Goal: Task Accomplishment & Management: Complete application form

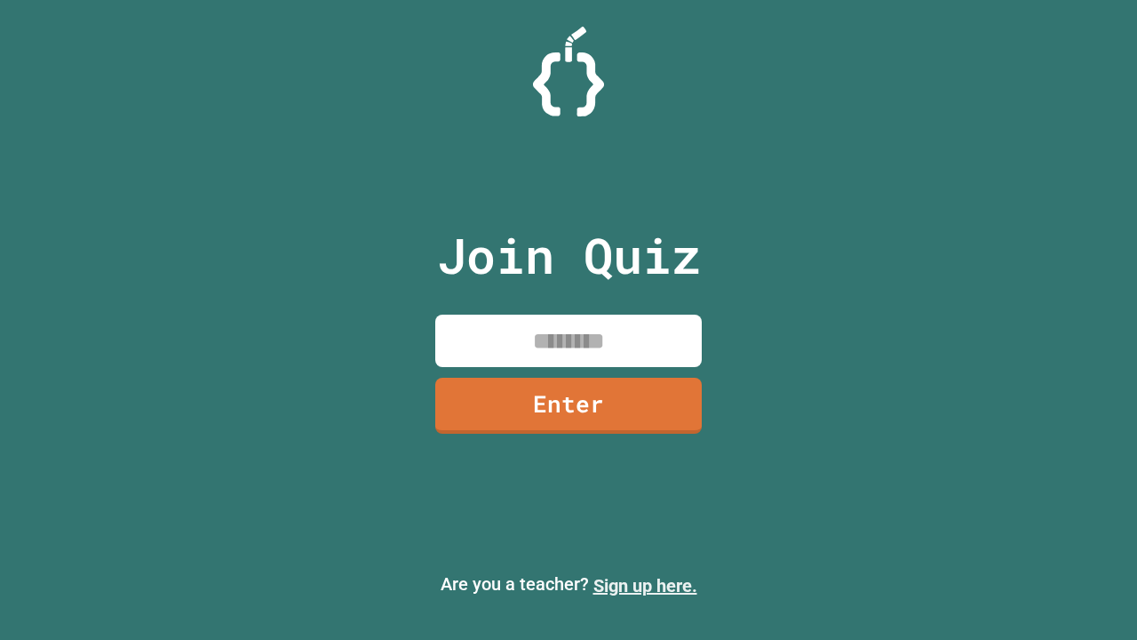
click at [645, 586] on link "Sign up here." at bounding box center [646, 585] width 104 height 21
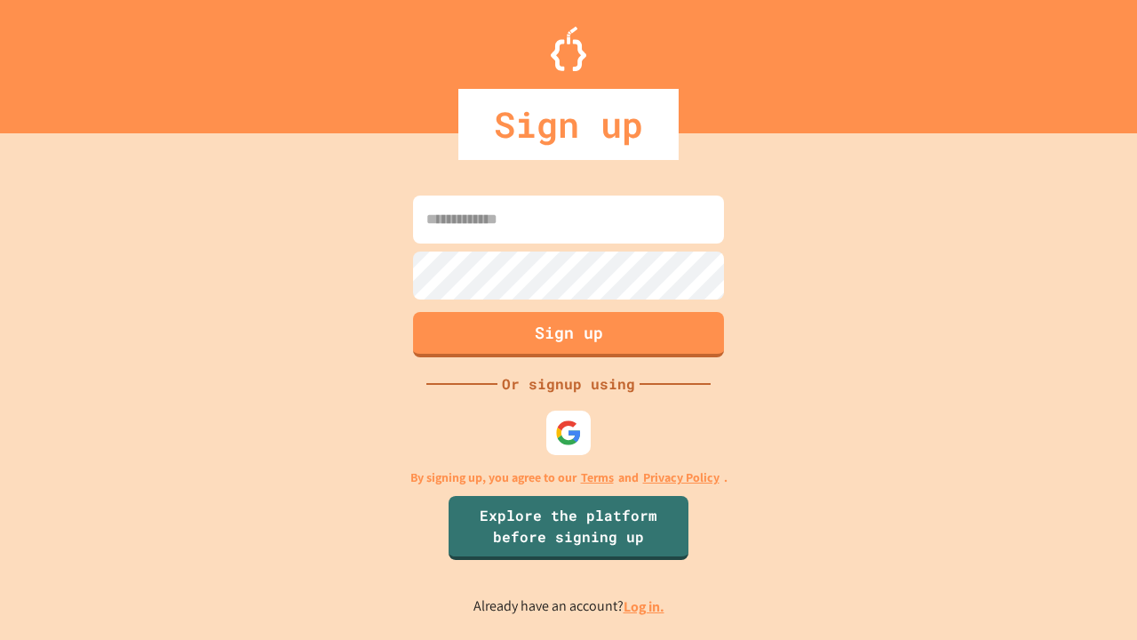
click at [645, 606] on link "Log in." at bounding box center [644, 606] width 41 height 19
